Goal: Transaction & Acquisition: Purchase product/service

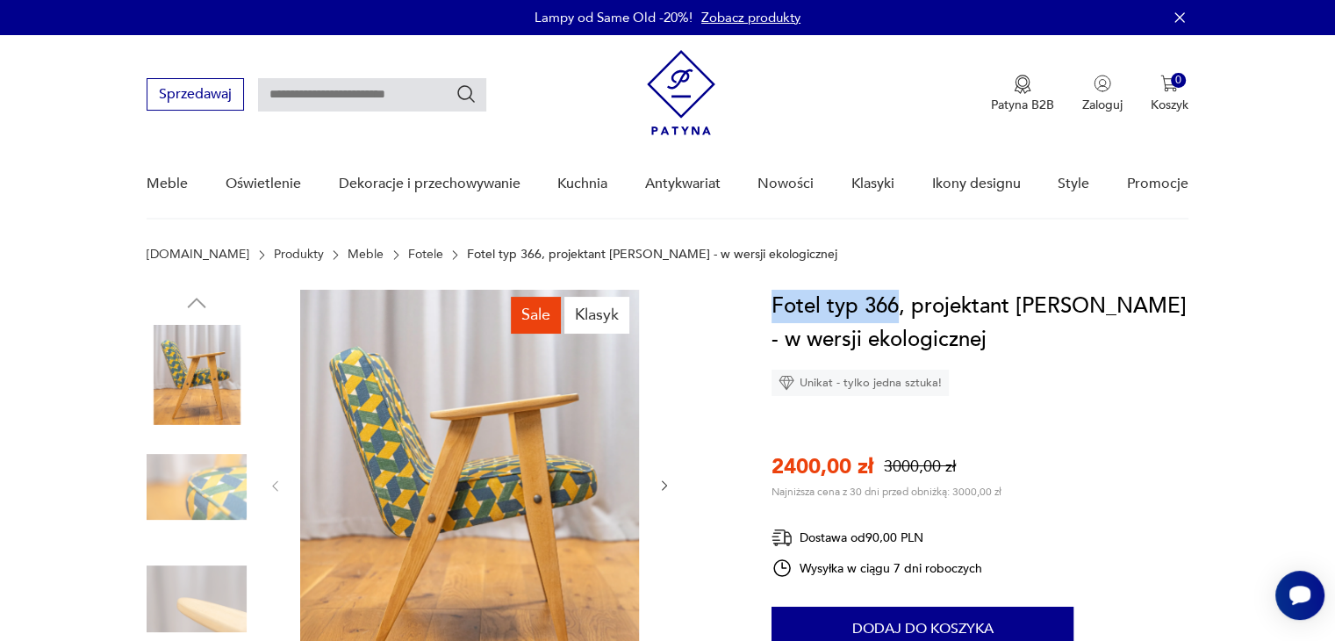
drag, startPoint x: 893, startPoint y: 301, endPoint x: 775, endPoint y: 312, distance: 118.2
click at [775, 312] on h1 "Fotel typ 366, projektant [PERSON_NAME] - w wersji ekologicznej" at bounding box center [980, 323] width 417 height 67
copy h1 "Fotel typ 366"
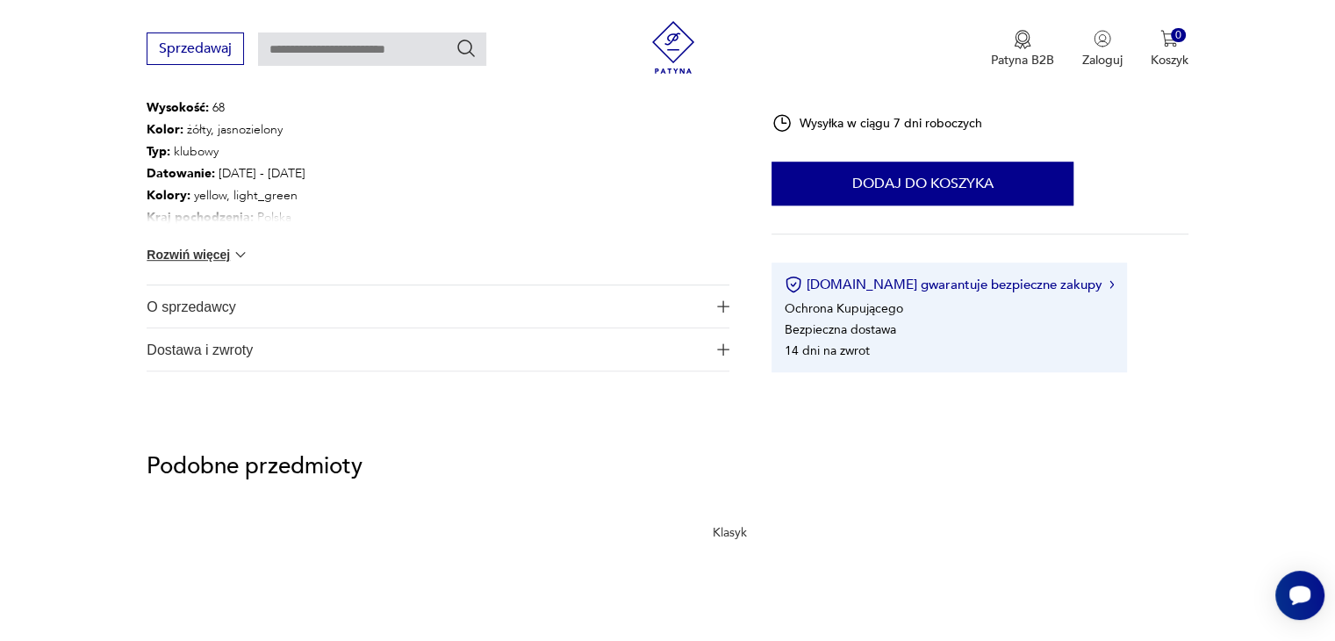
scroll to position [1053, 0]
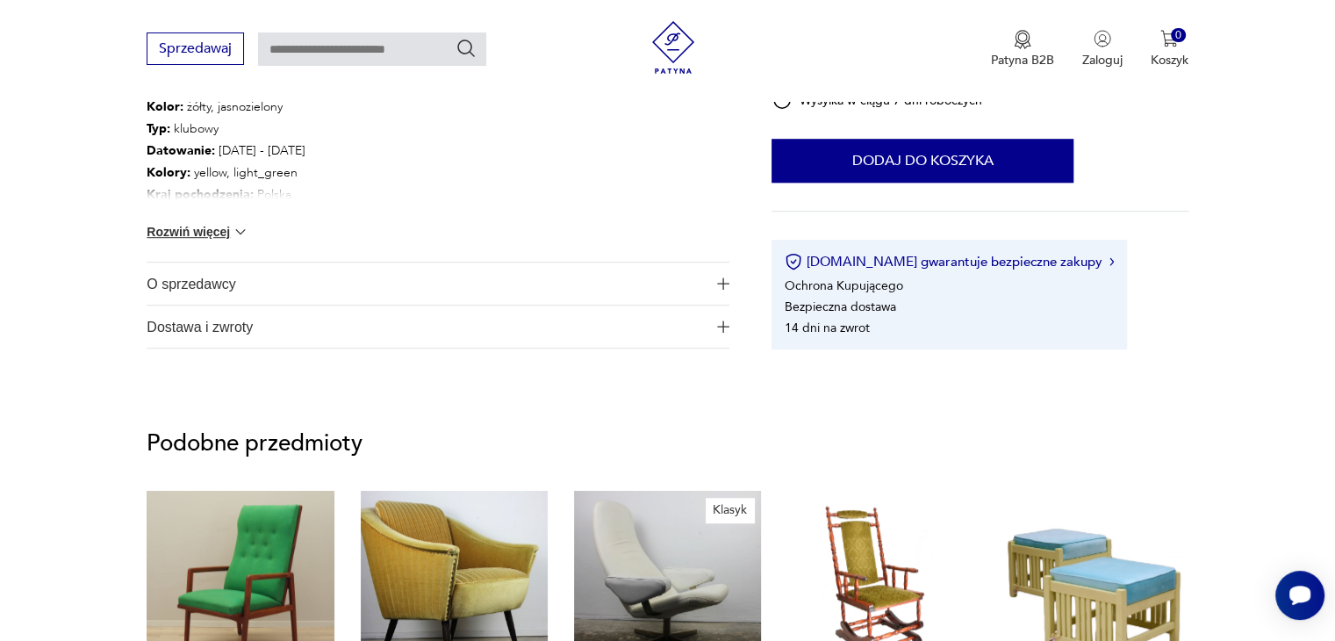
click at [225, 226] on button "Rozwiń więcej" at bounding box center [198, 232] width 102 height 18
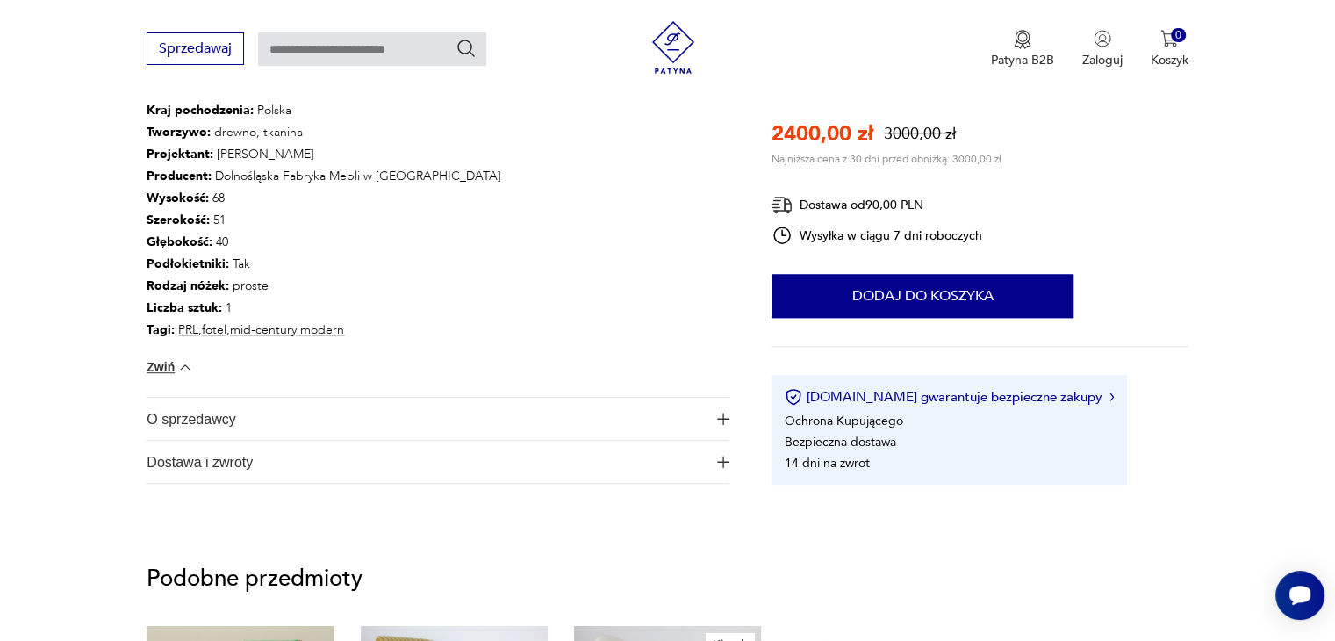
scroll to position [1229, 0]
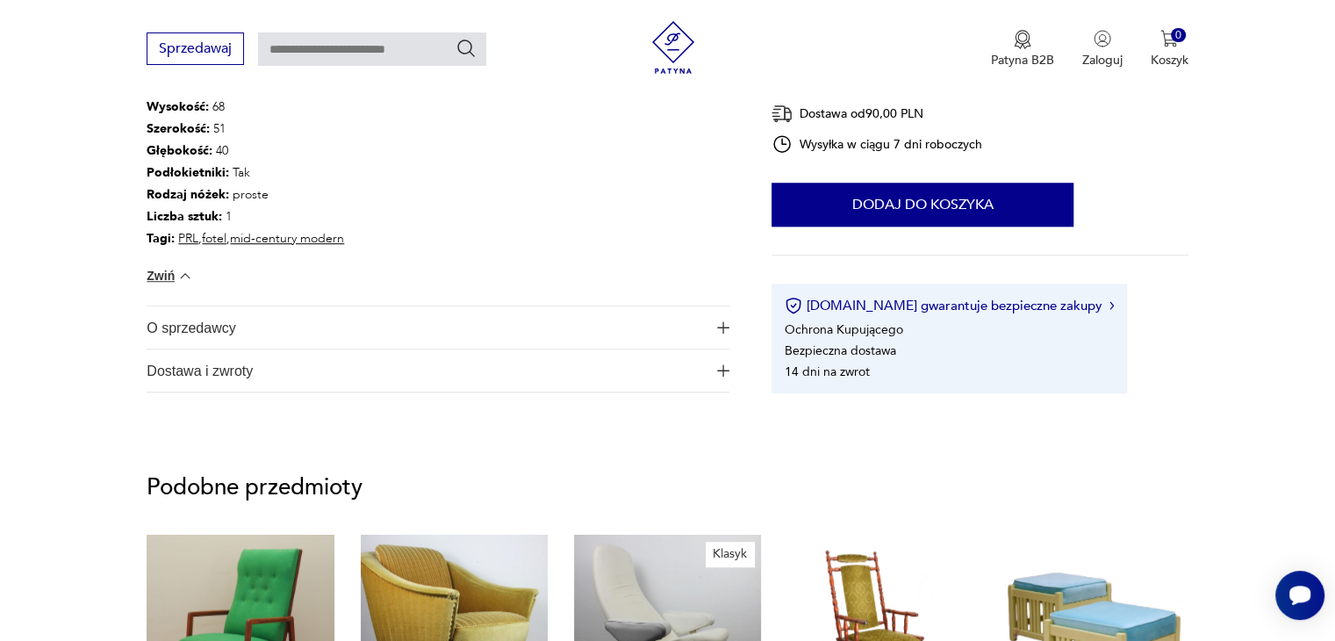
click at [321, 324] on span "O sprzedawcy" at bounding box center [426, 327] width 558 height 42
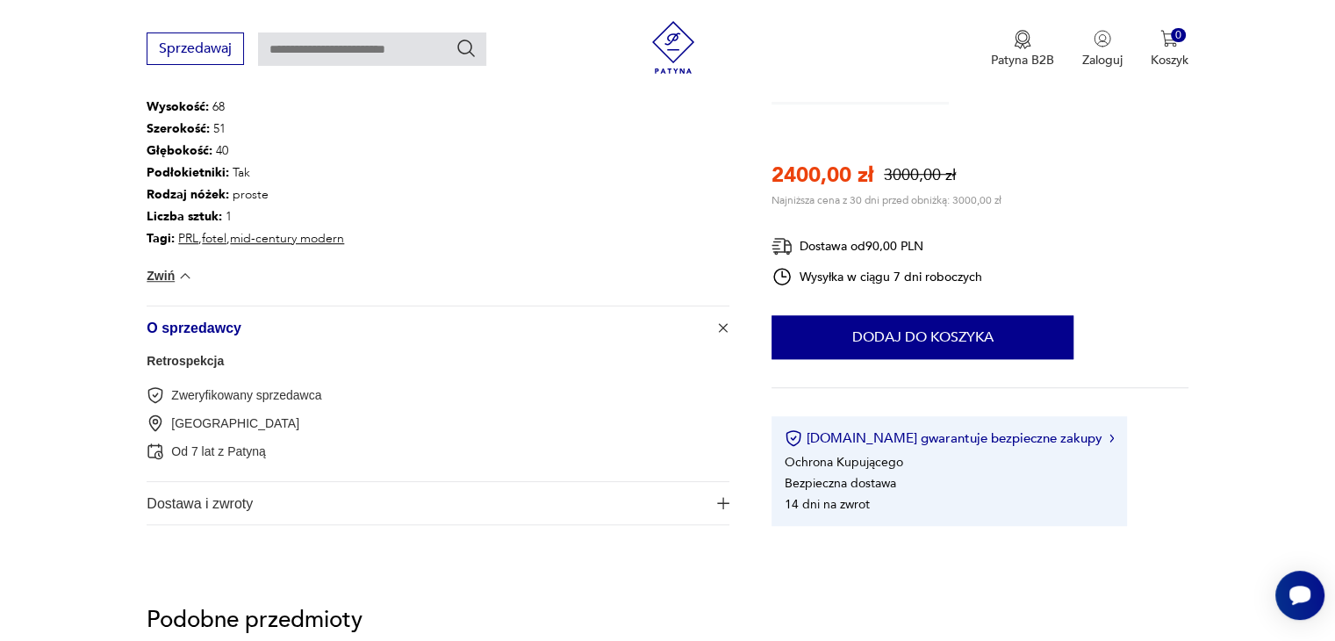
click at [296, 504] on span "Dostawa i zwroty" at bounding box center [426, 503] width 558 height 42
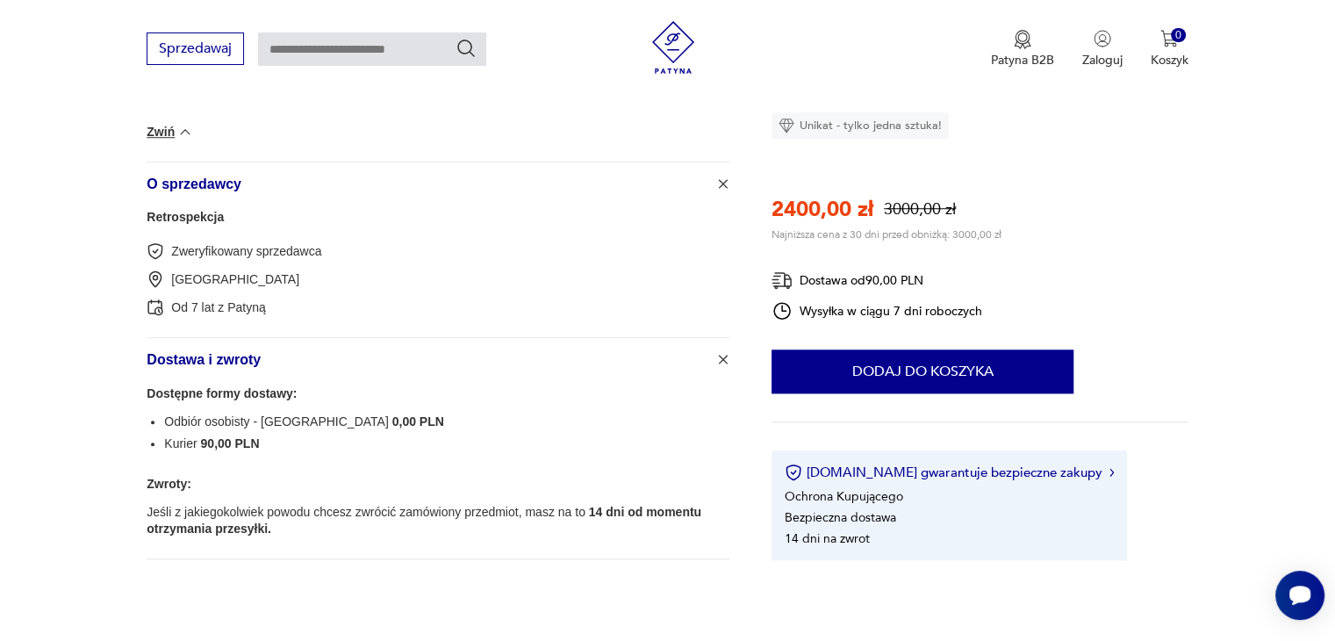
scroll to position [1404, 0]
